Goal: Contribute content

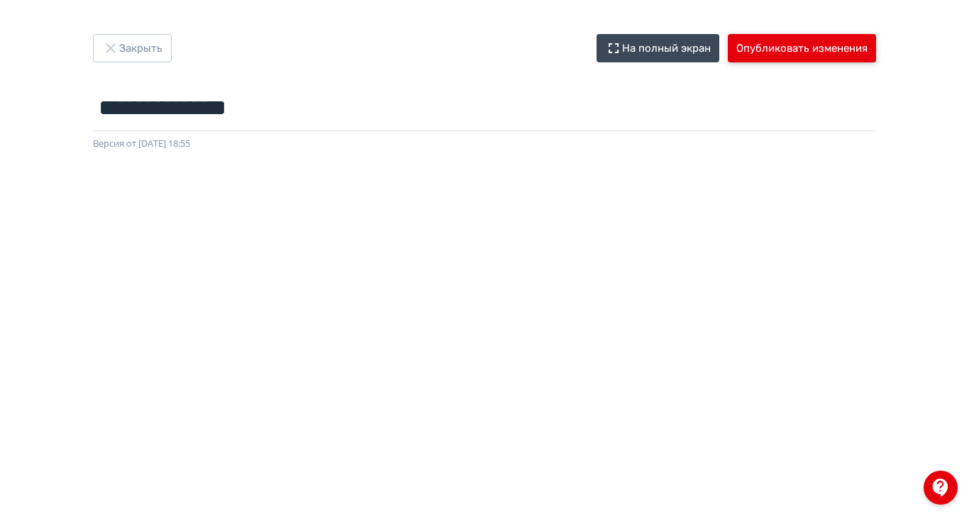
click at [876, 45] on button "Опубликовать изменения" at bounding box center [802, 48] width 148 height 28
click at [876, 55] on button "Опубликовать изменения" at bounding box center [802, 48] width 148 height 28
